Goal: Navigation & Orientation: Find specific page/section

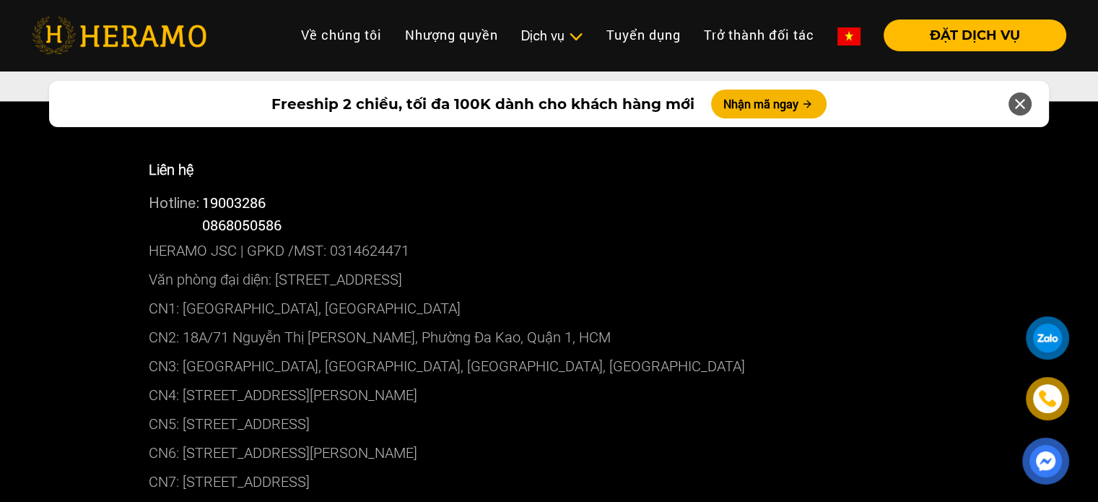
scroll to position [7548, 0]
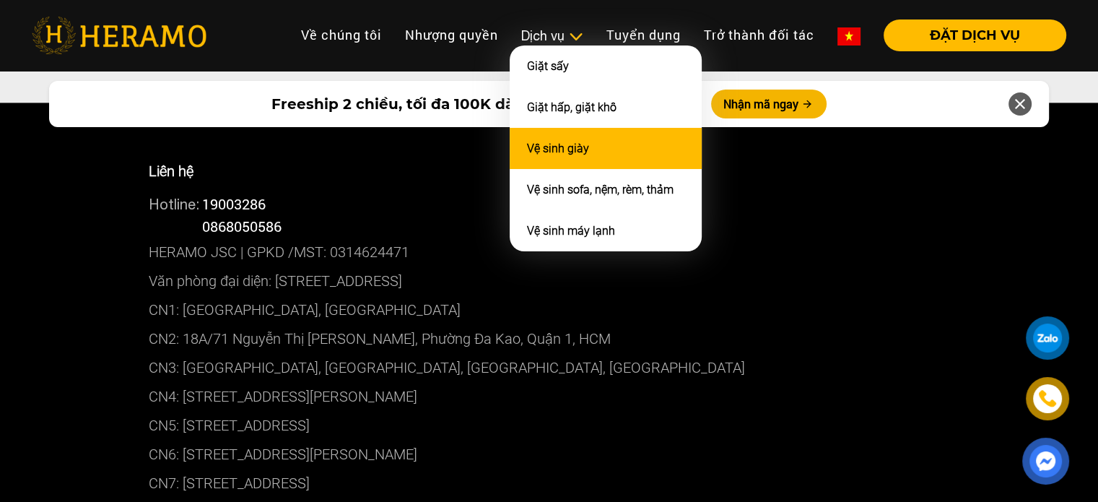
click at [554, 146] on link "Vệ sinh giày" at bounding box center [558, 148] width 62 height 14
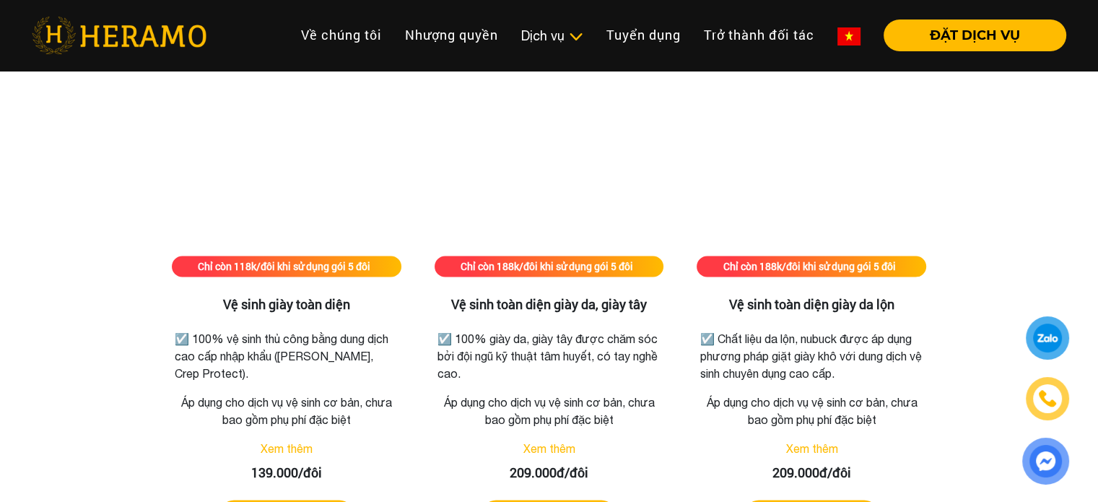
scroll to position [2004, 0]
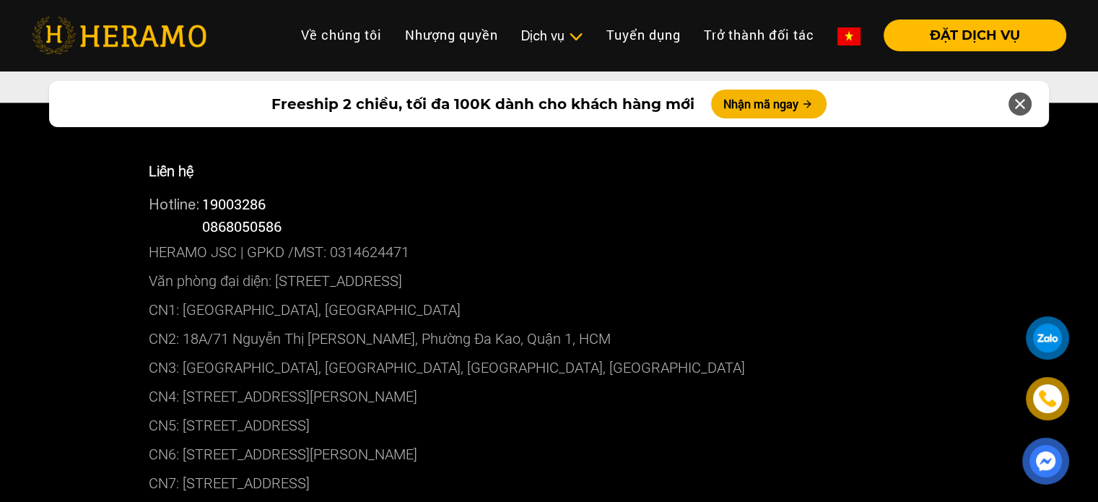
scroll to position [8111, 0]
